Goal: Transaction & Acquisition: Obtain resource

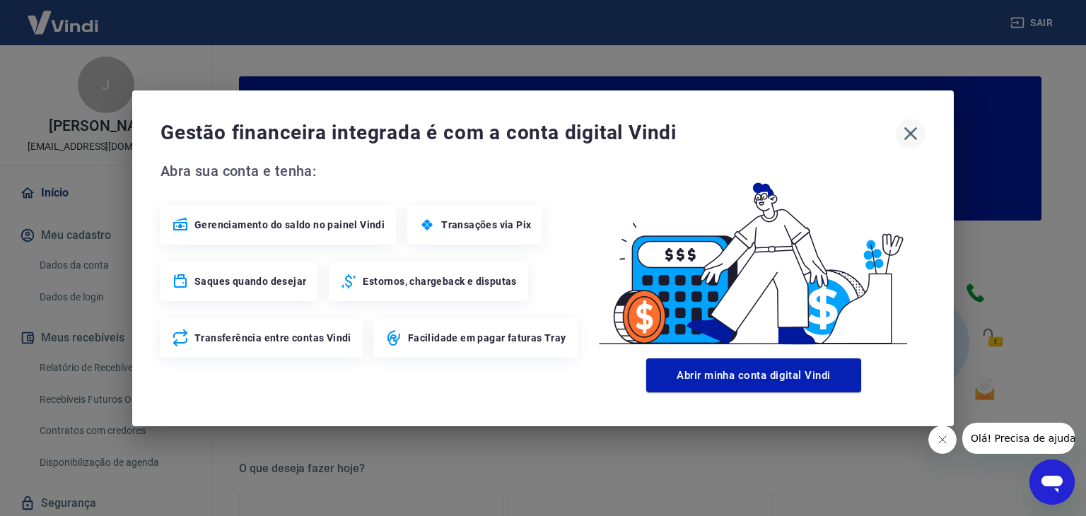
click at [905, 131] on icon "button" at bounding box center [911, 133] width 23 height 23
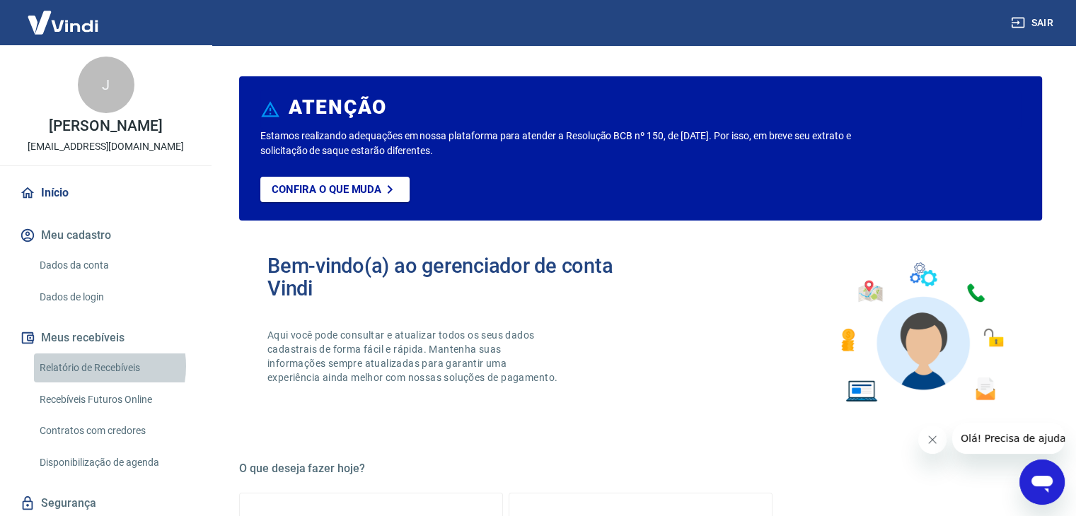
click at [88, 381] on link "Relatório de Recebíveis" at bounding box center [114, 368] width 161 height 29
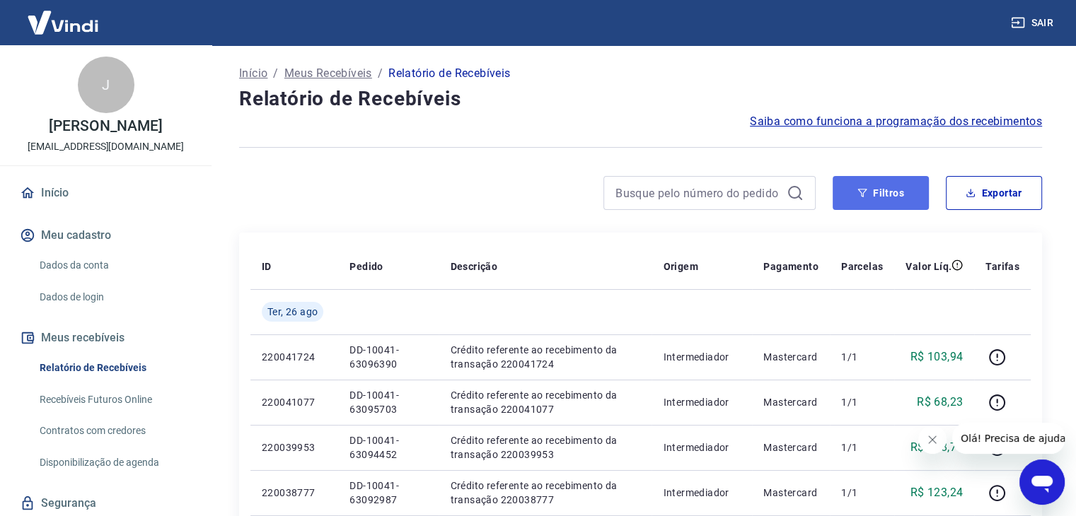
click at [876, 190] on button "Filtros" at bounding box center [880, 193] width 96 height 34
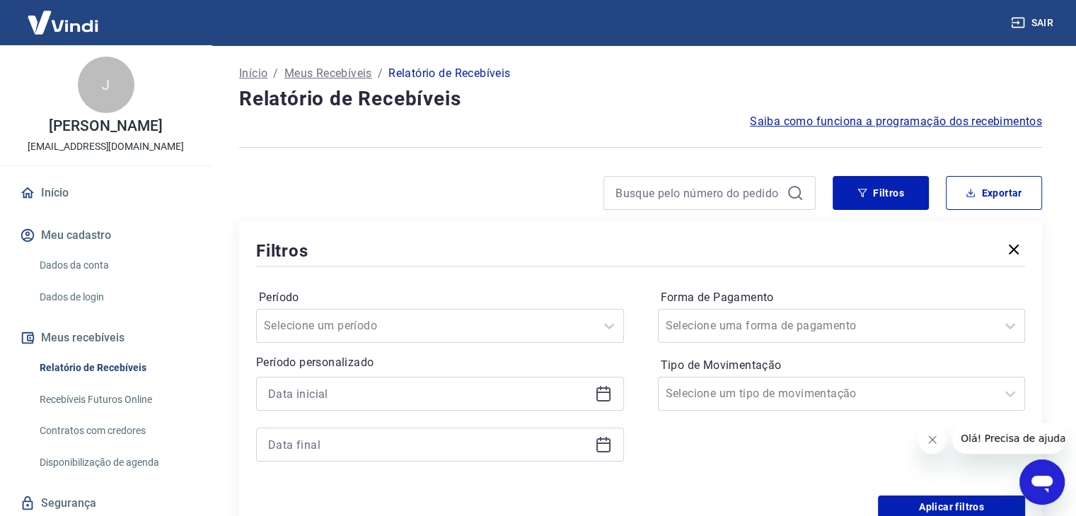
click at [600, 392] on icon at bounding box center [603, 392] width 14 height 1
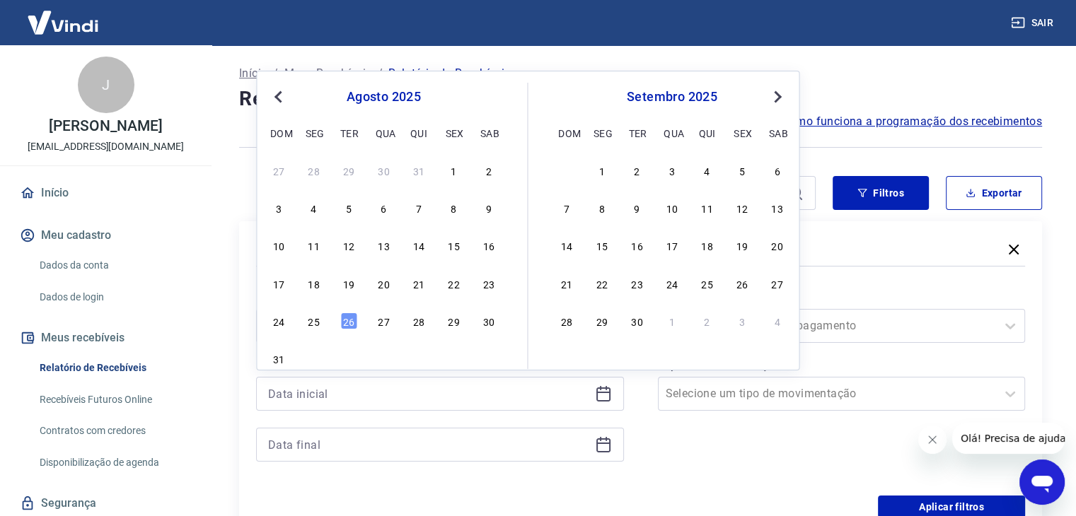
drag, startPoint x: 314, startPoint y: 318, endPoint x: 357, endPoint y: 402, distance: 95.2
click at [314, 318] on div "25" at bounding box center [314, 321] width 17 height 17
type input "[DATE]"
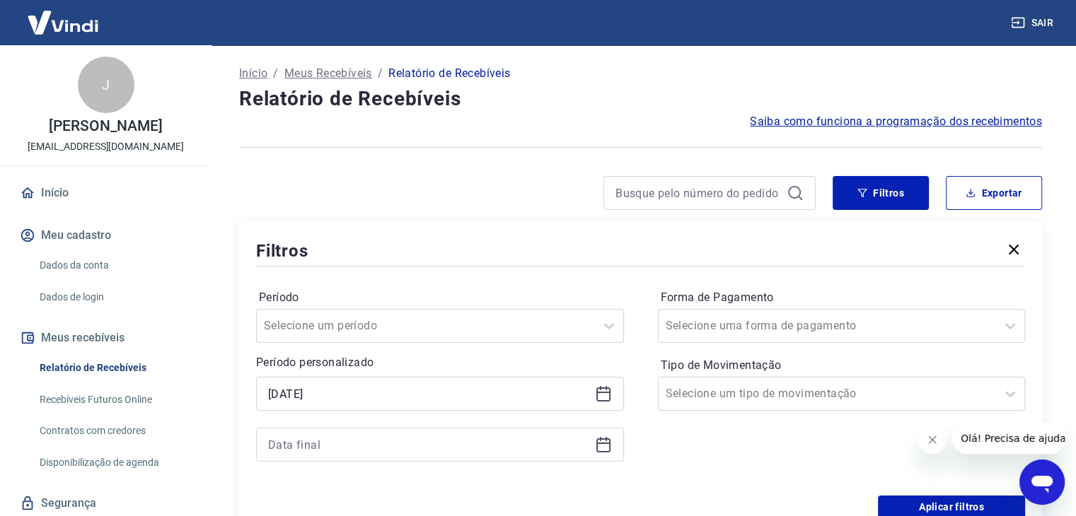
click at [605, 447] on icon at bounding box center [603, 444] width 17 height 17
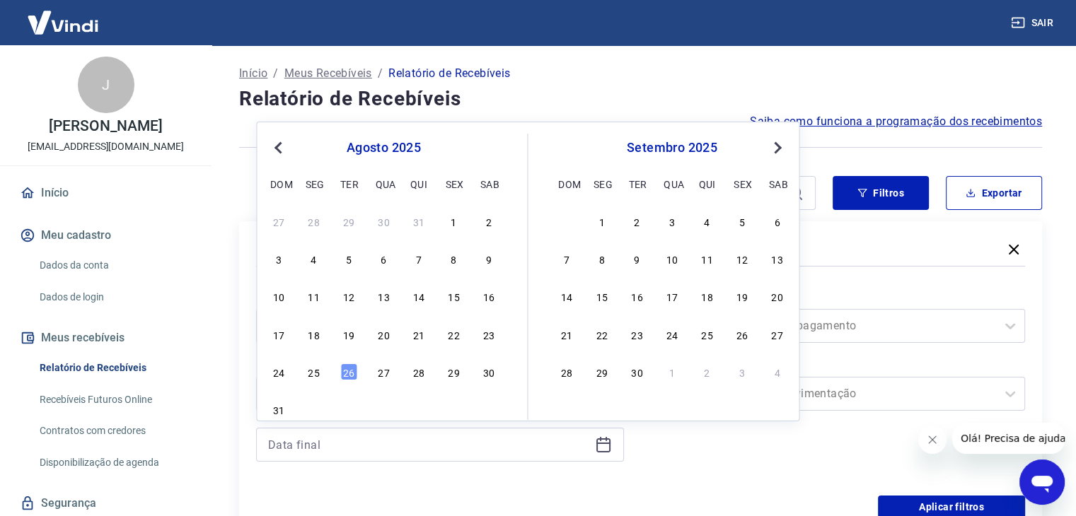
click at [304, 370] on div "24 25 26 27 28 29 30" at bounding box center [383, 371] width 231 height 21
click at [315, 373] on div "25" at bounding box center [314, 372] width 17 height 17
type input "[DATE]"
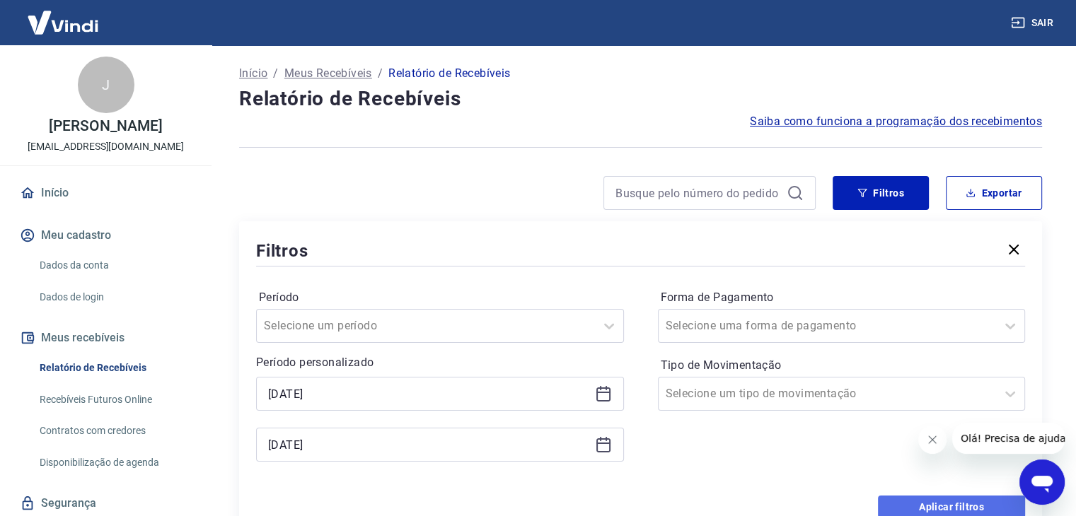
click at [929, 499] on button "Aplicar filtros" at bounding box center [951, 507] width 147 height 23
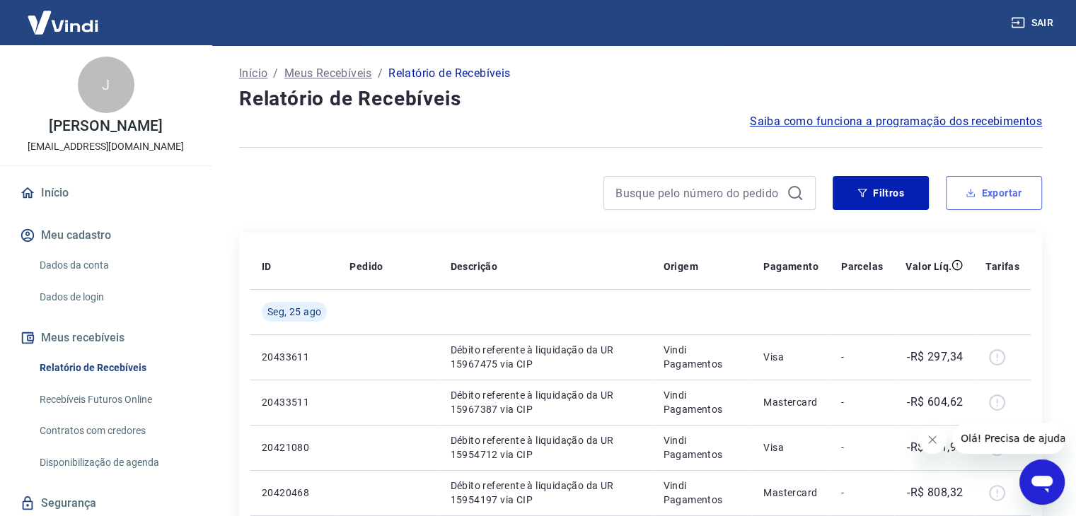
click at [995, 192] on button "Exportar" at bounding box center [994, 193] width 96 height 34
type input "[DATE]"
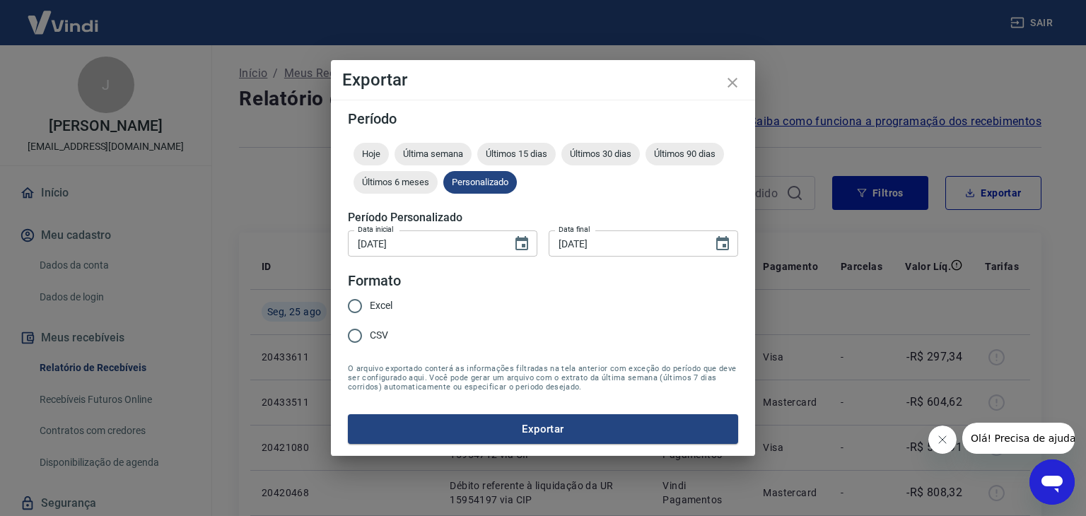
click at [368, 309] on input "Excel" at bounding box center [355, 306] width 30 height 30
radio input "true"
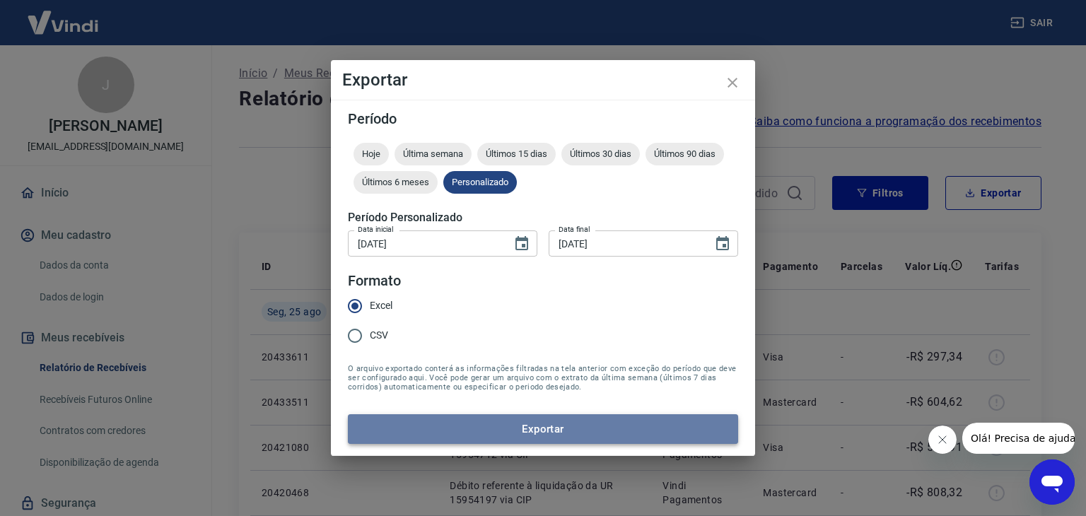
click at [424, 423] on button "Exportar" at bounding box center [543, 429] width 390 height 30
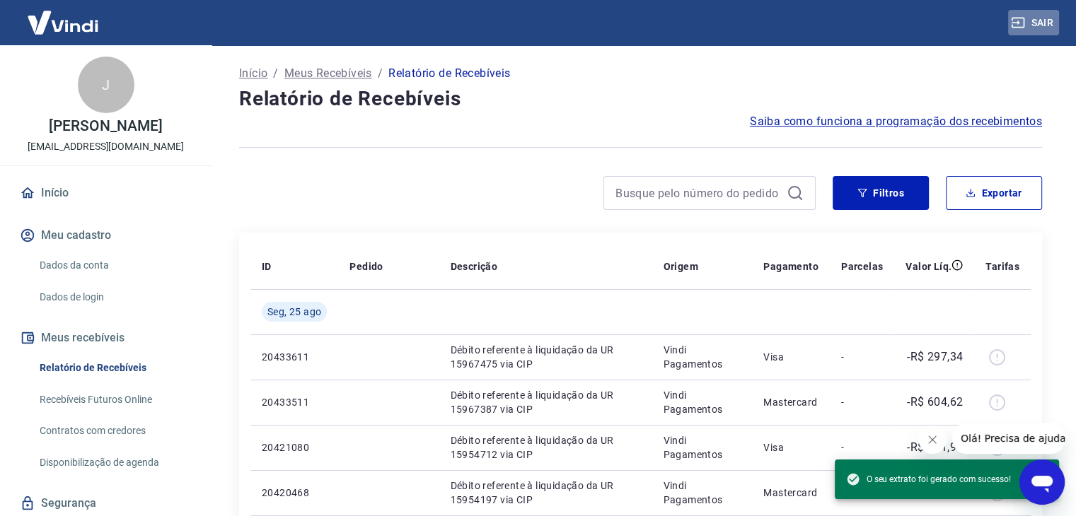
click at [1026, 21] on button "Sair" at bounding box center [1033, 23] width 51 height 26
